Goal: Find specific page/section: Find specific page/section

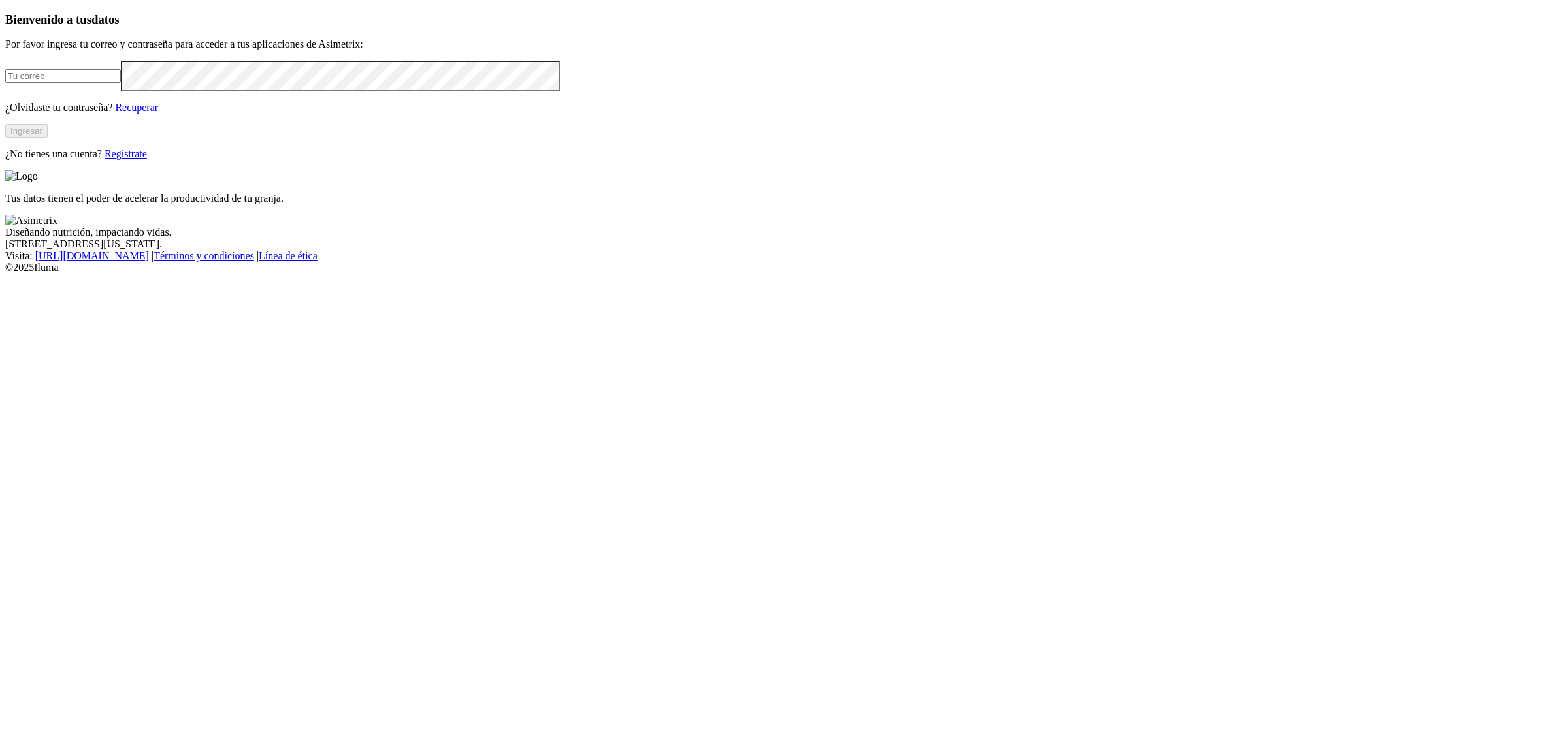
type input "[EMAIL_ADDRESS][PERSON_NAME][DOMAIN_NAME]"
click at [48, 138] on button "Ingresar" at bounding box center [27, 131] width 42 height 14
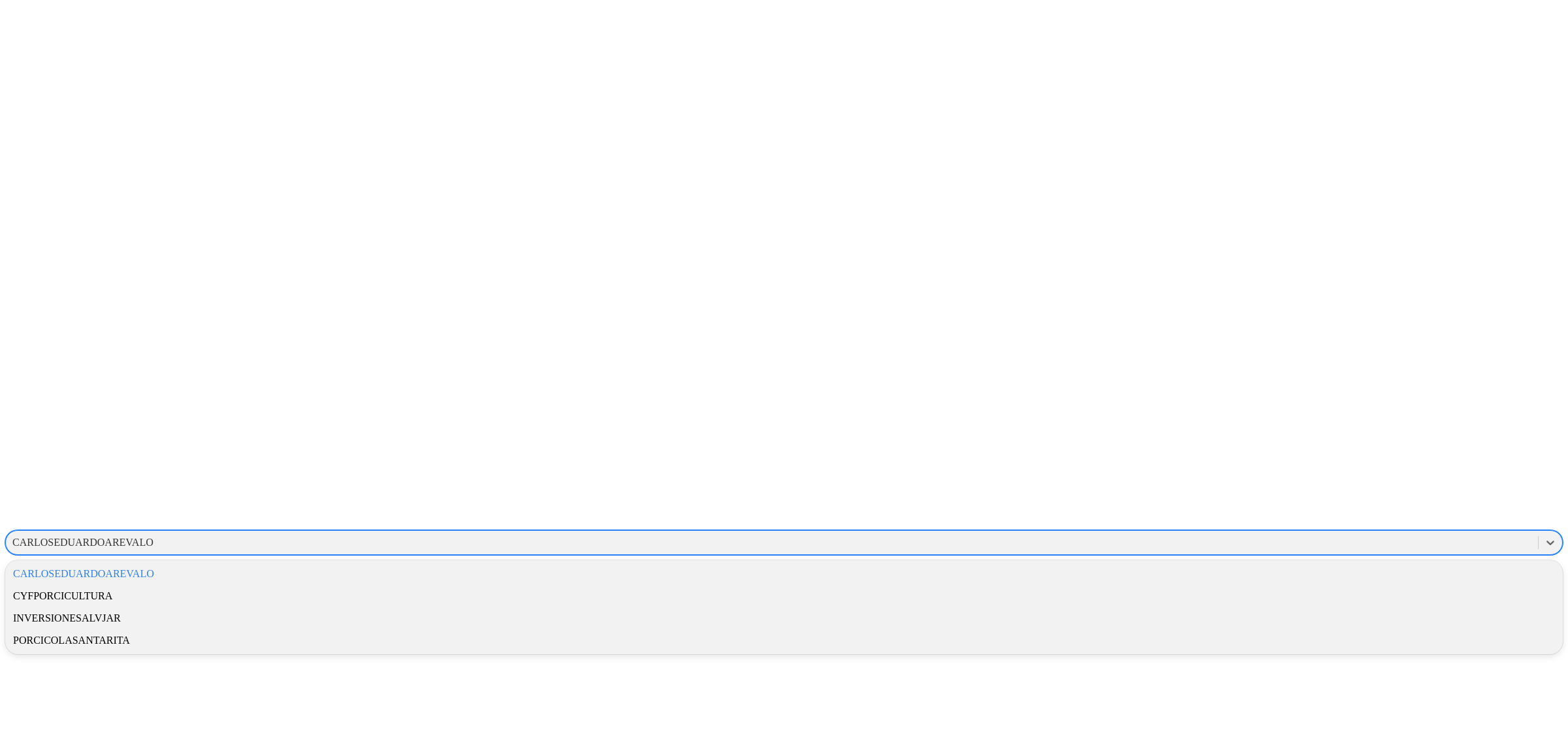
click at [153, 537] on div "CARLOSEDUARDOAREVALO" at bounding box center [83, 543] width 141 height 12
click at [1334, 585] on div "CYFPORCICULTURA" at bounding box center [784, 596] width 1558 height 22
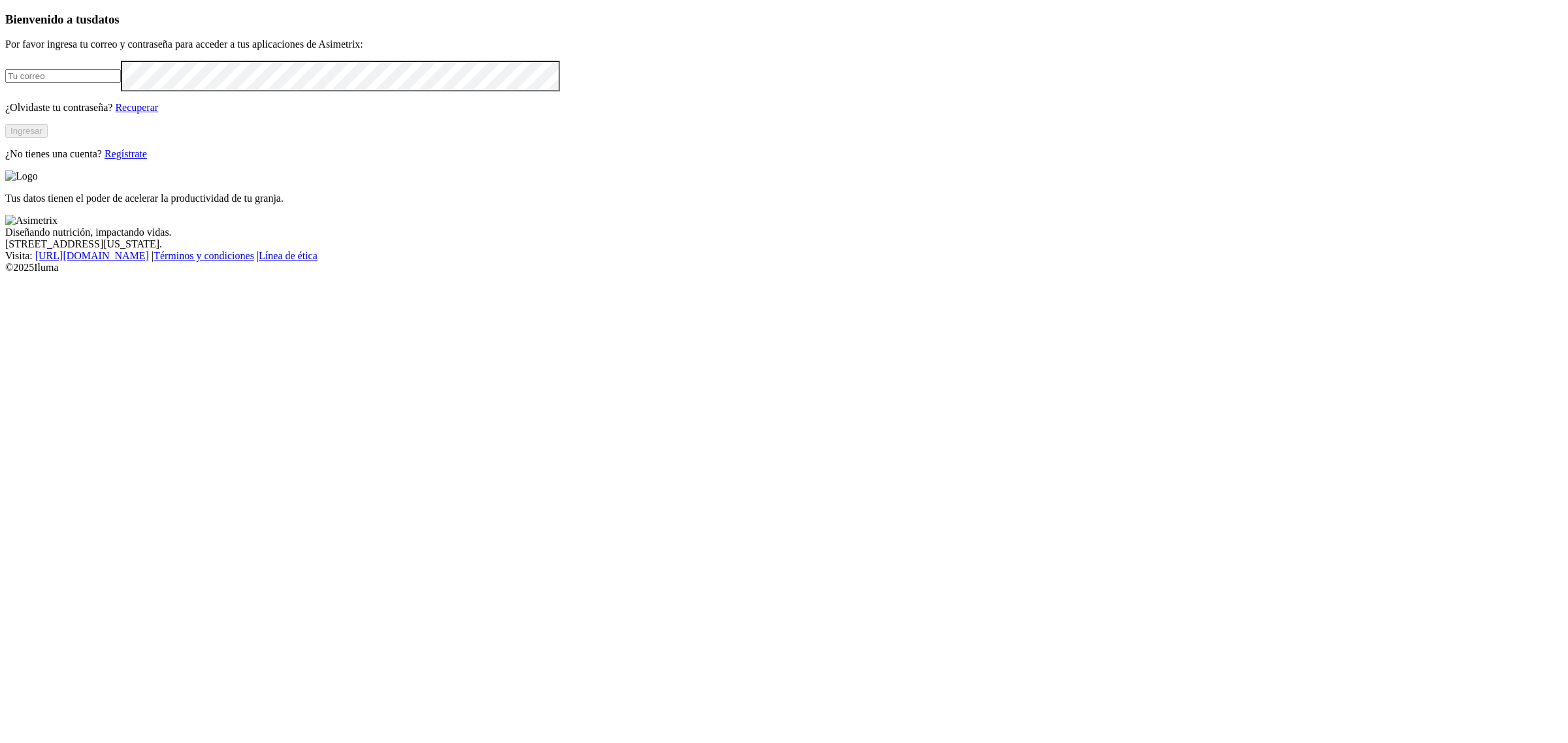
type input "[EMAIL_ADDRESS][PERSON_NAME][DOMAIN_NAME]"
click at [48, 138] on button "Ingresar" at bounding box center [27, 131] width 42 height 14
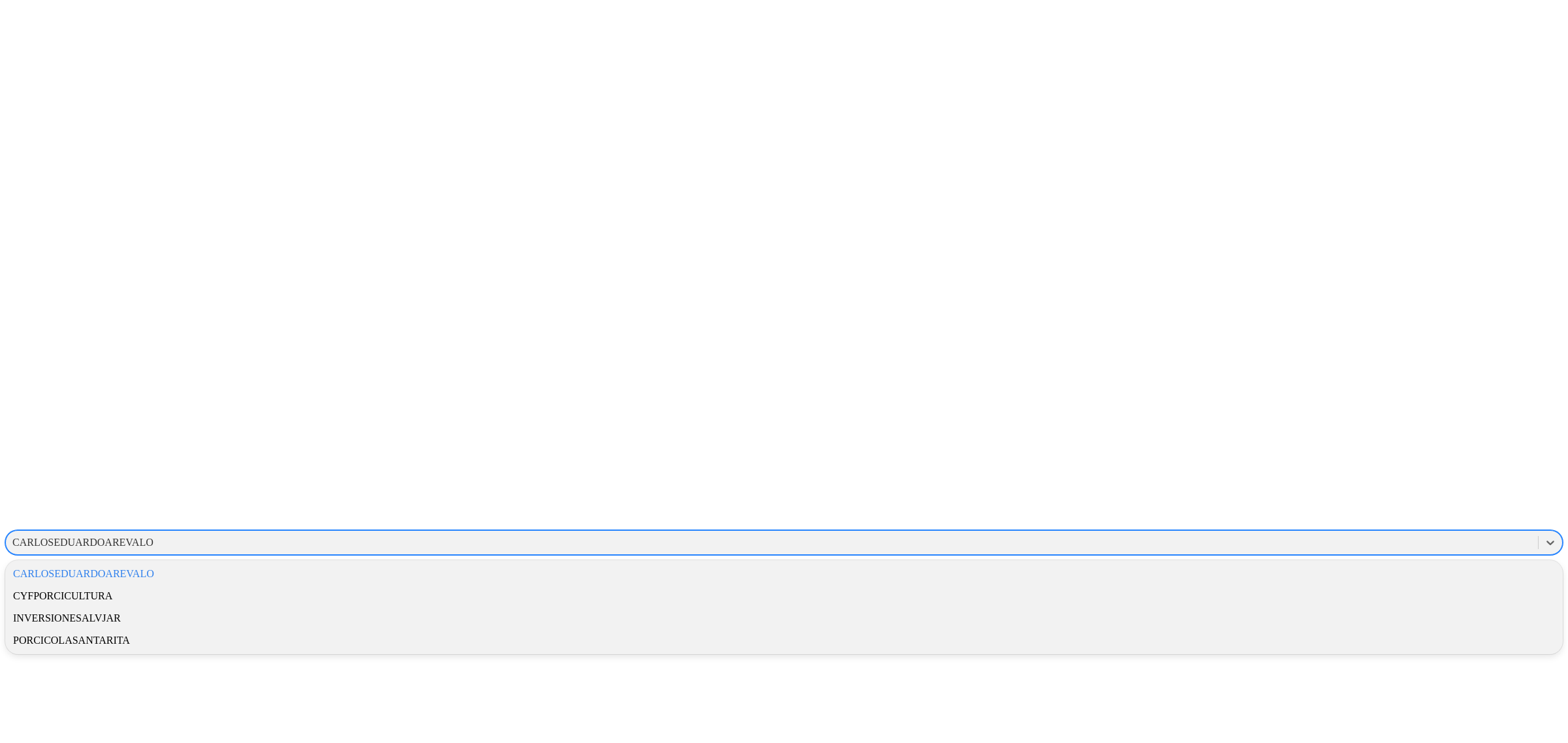
click at [153, 537] on div "CARLOSEDUARDOAREVALO" at bounding box center [83, 543] width 141 height 12
click at [1343, 585] on div "CYFPORCICULTURA" at bounding box center [784, 596] width 1558 height 22
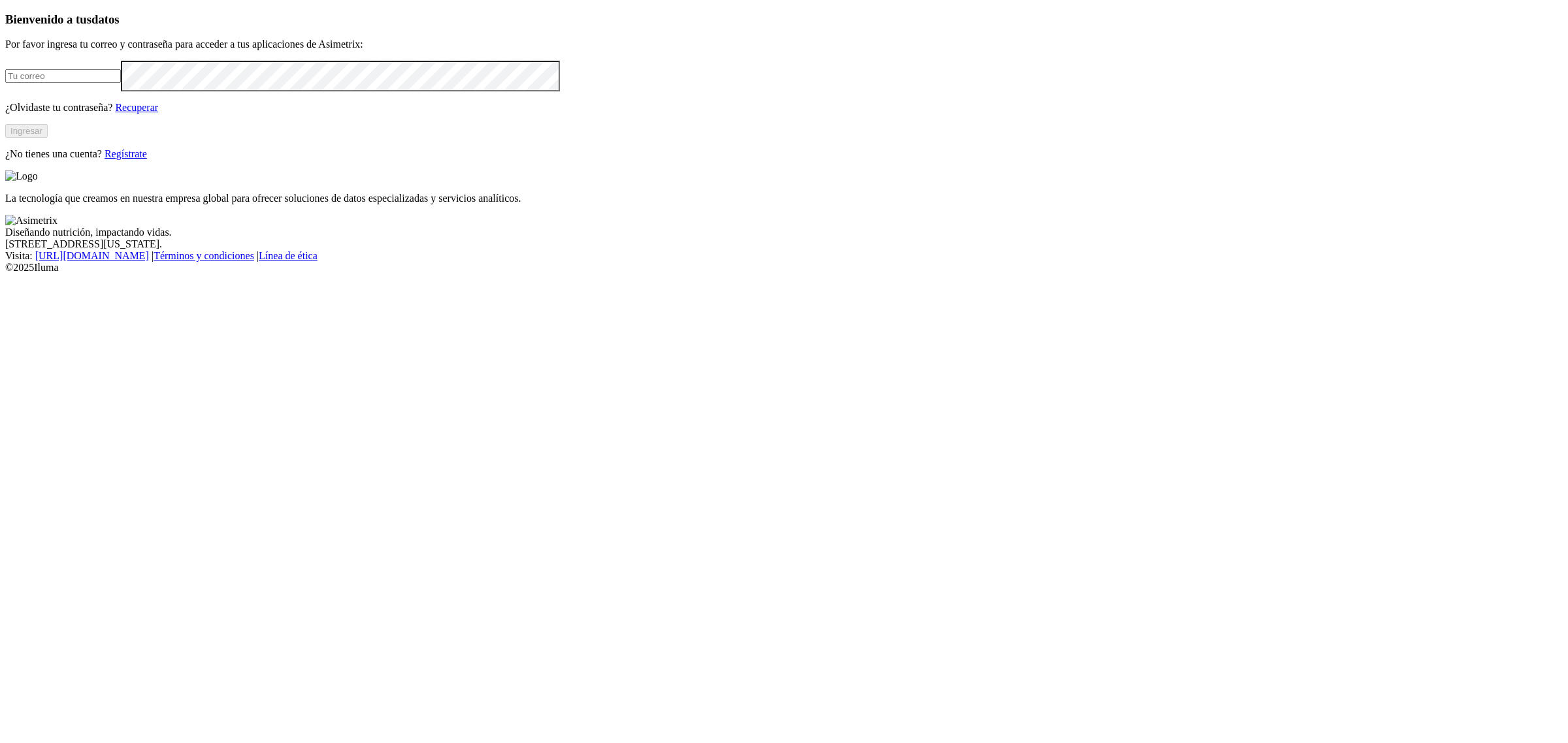
type input "[EMAIL_ADDRESS][PERSON_NAME][DOMAIN_NAME]"
click at [48, 138] on button "Ingresar" at bounding box center [27, 131] width 42 height 14
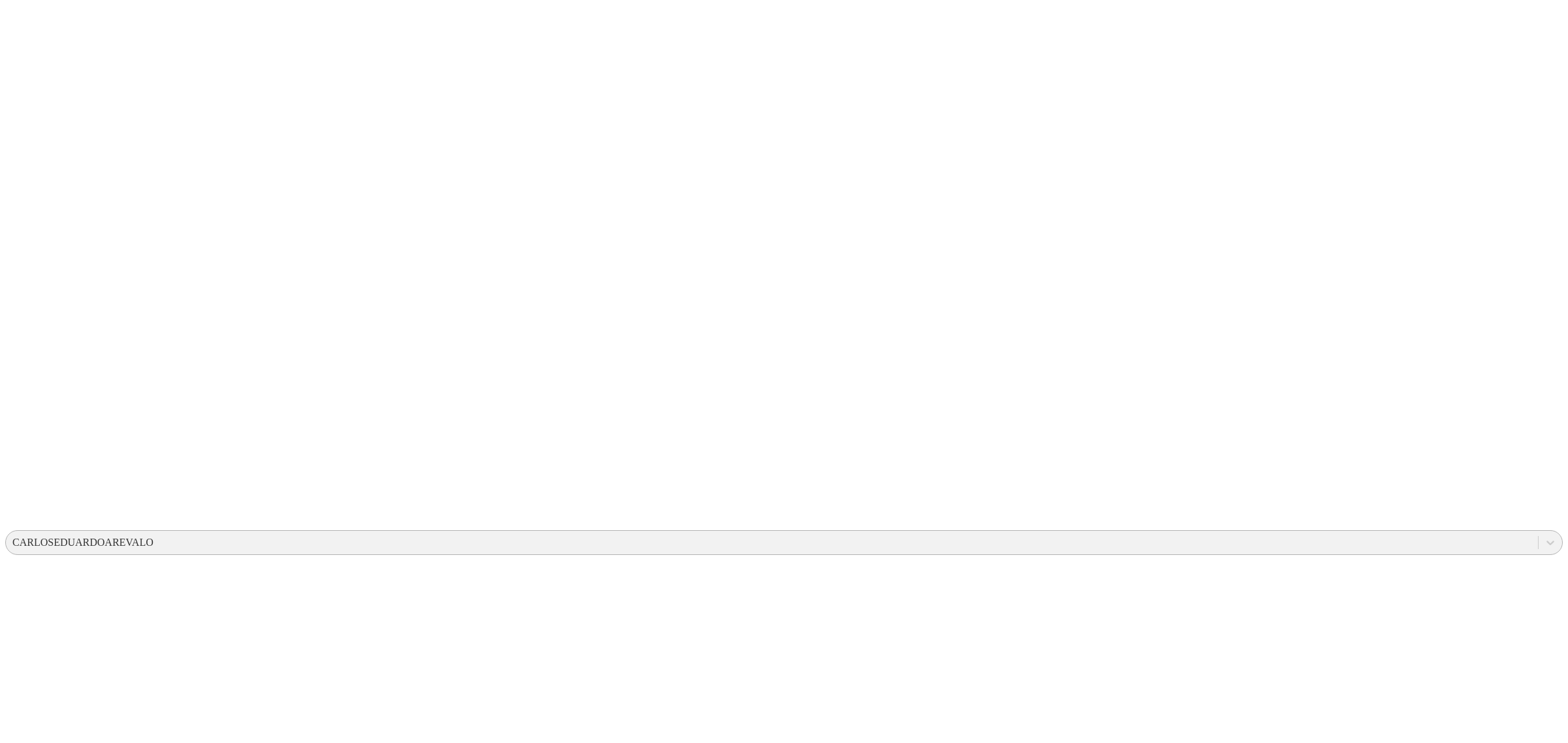
click at [153, 537] on div "CARLOSEDUARDOAREVALO" at bounding box center [83, 543] width 141 height 12
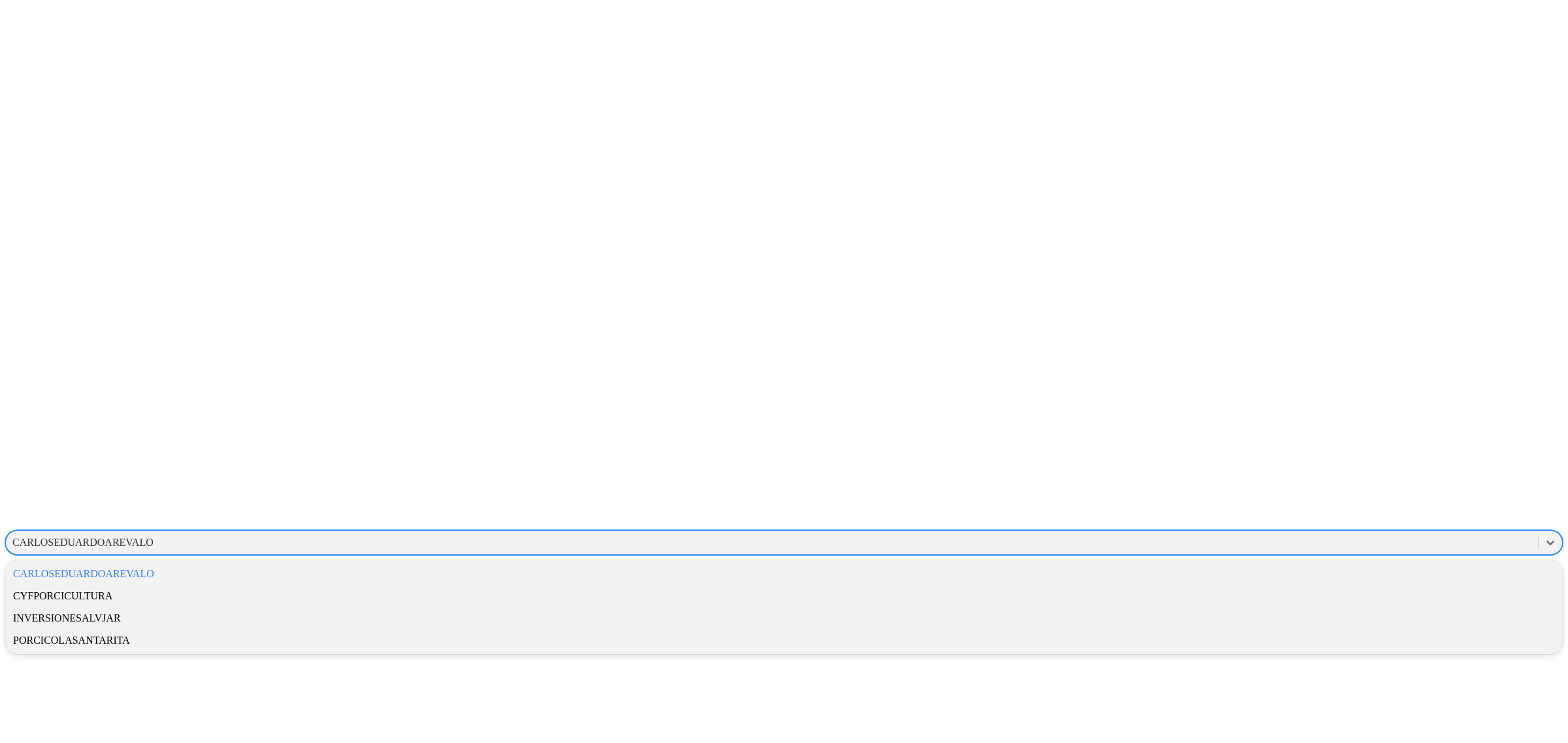
click at [1351, 585] on div "CYFPORCICULTURA" at bounding box center [784, 596] width 1558 height 22
